Goal: Information Seeking & Learning: Learn about a topic

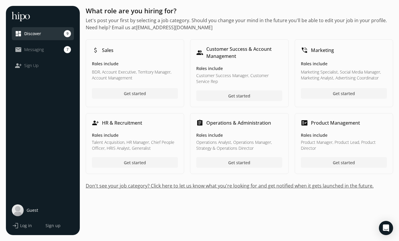
click at [21, 226] on span "Log in" at bounding box center [26, 226] width 12 height 6
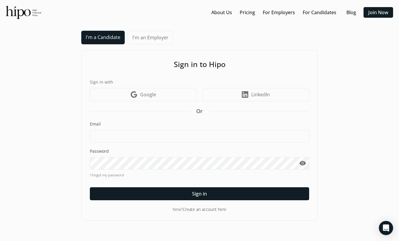
click at [136, 37] on link "I'm an Employer" at bounding box center [150, 38] width 45 height 14
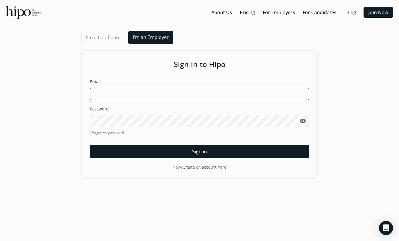
click at [111, 89] on input at bounding box center [199, 94] width 219 height 12
type input "[EMAIL_ADDRESS][PERSON_NAME][DOMAIN_NAME]"
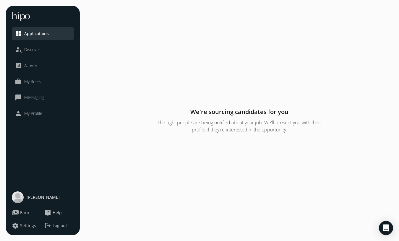
click at [37, 47] on span "Discover" at bounding box center [32, 50] width 16 height 6
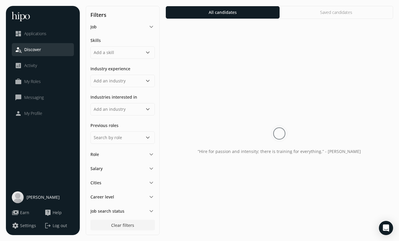
click at [113, 28] on div "Job keyboard_arrow_down" at bounding box center [122, 26] width 64 height 7
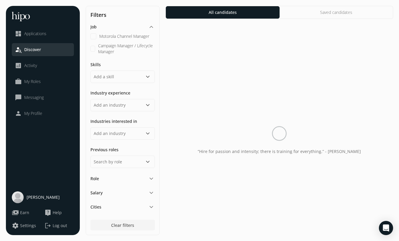
click at [92, 47] on Manager "Campaign Manager / Lifecycle Manager" at bounding box center [92, 49] width 5 height 6
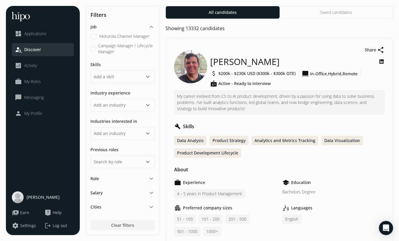
click at [93, 48] on Manager "Campaign Manager / Lifecycle Manager" at bounding box center [92, 49] width 5 height 6
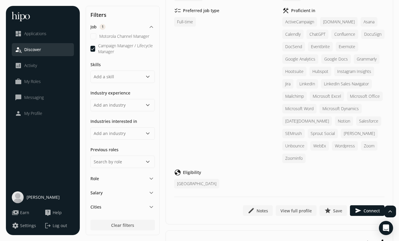
click at [94, 50] on Manager "Campaign Manager / Lifecycle Manager" at bounding box center [92, 49] width 5 height 6
checkbox Manager "false"
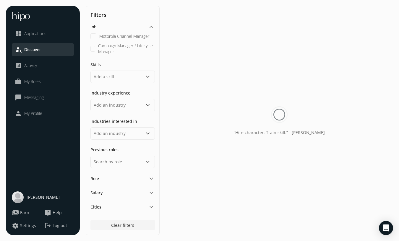
scroll to position [19, 0]
click at [116, 78] on input "scrollable content" at bounding box center [122, 77] width 64 height 12
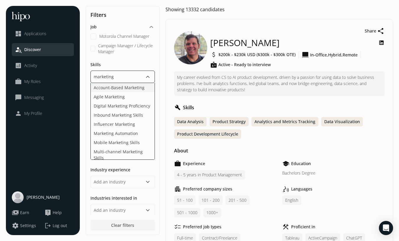
scroll to position [0, 0]
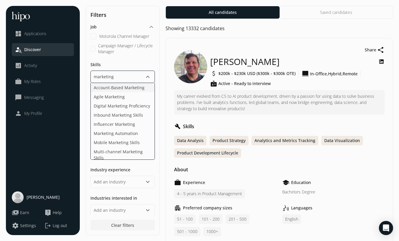
type input "marketing"
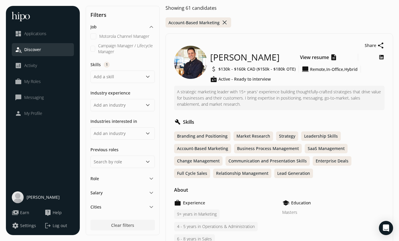
scroll to position [19, 0]
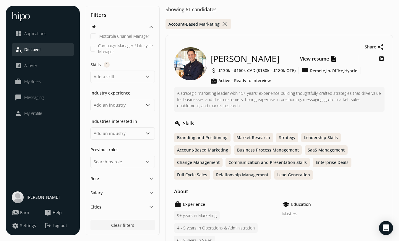
click at [379, 58] on icon at bounding box center [381, 59] width 6 height 8
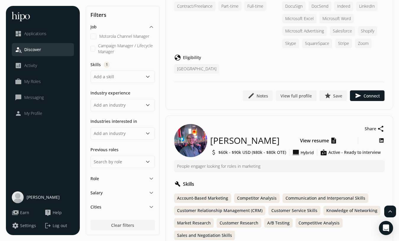
scroll to position [1765, 0]
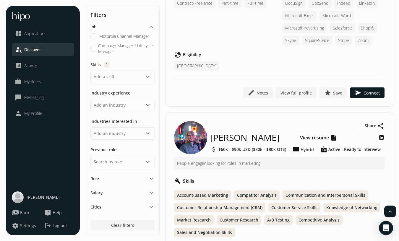
click at [383, 133] on icon at bounding box center [381, 137] width 6 height 8
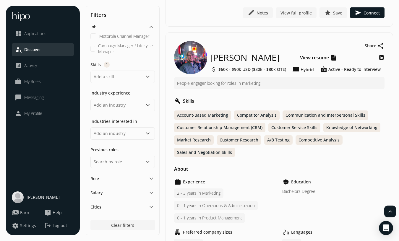
scroll to position [1845, 0]
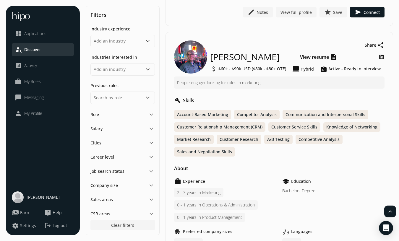
click at [112, 158] on h5 "Career level" at bounding box center [102, 157] width 24 height 6
click at [114, 143] on div "Cities keyboard_arrow_down" at bounding box center [122, 142] width 64 height 7
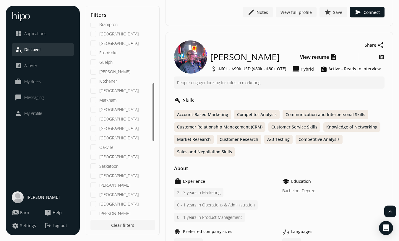
scroll to position [193, 0]
click at [95, 195] on input "[GEOGRAPHIC_DATA]" at bounding box center [93, 193] width 6 height 6
checkbox input "true"
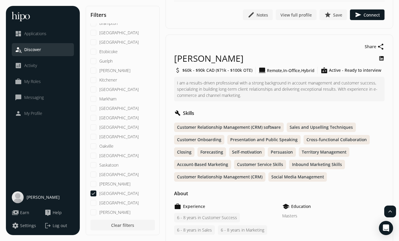
scroll to position [4244, 0]
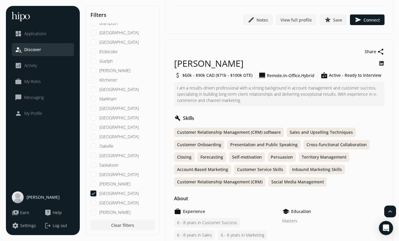
click at [382, 59] on icon at bounding box center [381, 63] width 6 height 8
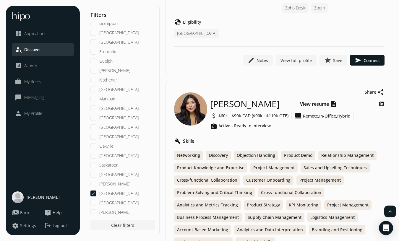
scroll to position [4700, 0]
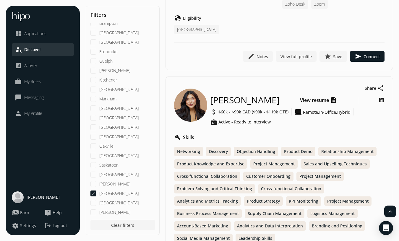
click at [381, 96] on icon at bounding box center [381, 100] width 6 height 8
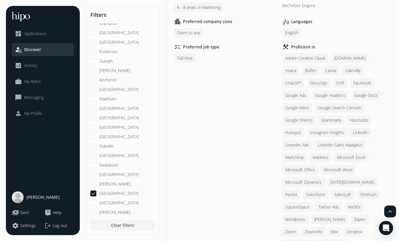
scroll to position [8674, 0]
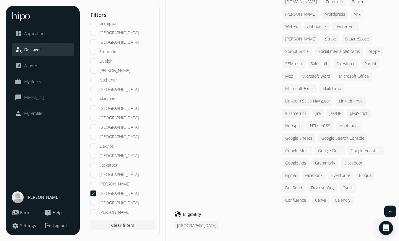
scroll to position [1076, 0]
